Goal: Check status: Check status

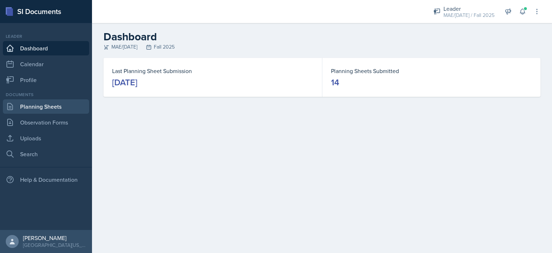
click at [65, 108] on link "Planning Sheets" at bounding box center [46, 106] width 86 height 14
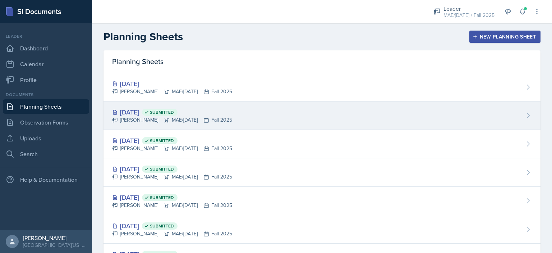
click at [129, 110] on div "[DATE] Submitted" at bounding box center [172, 112] width 120 height 10
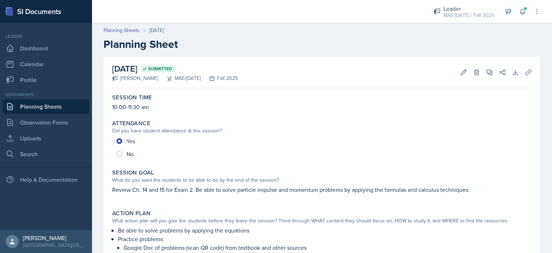
click at [53, 109] on link "Planning Sheets" at bounding box center [46, 106] width 86 height 14
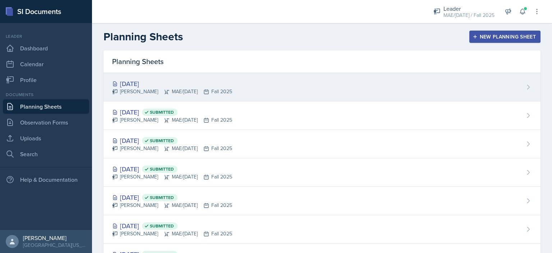
click at [133, 80] on div "[DATE]" at bounding box center [172, 84] width 120 height 10
